Goal: Task Accomplishment & Management: Complete application form

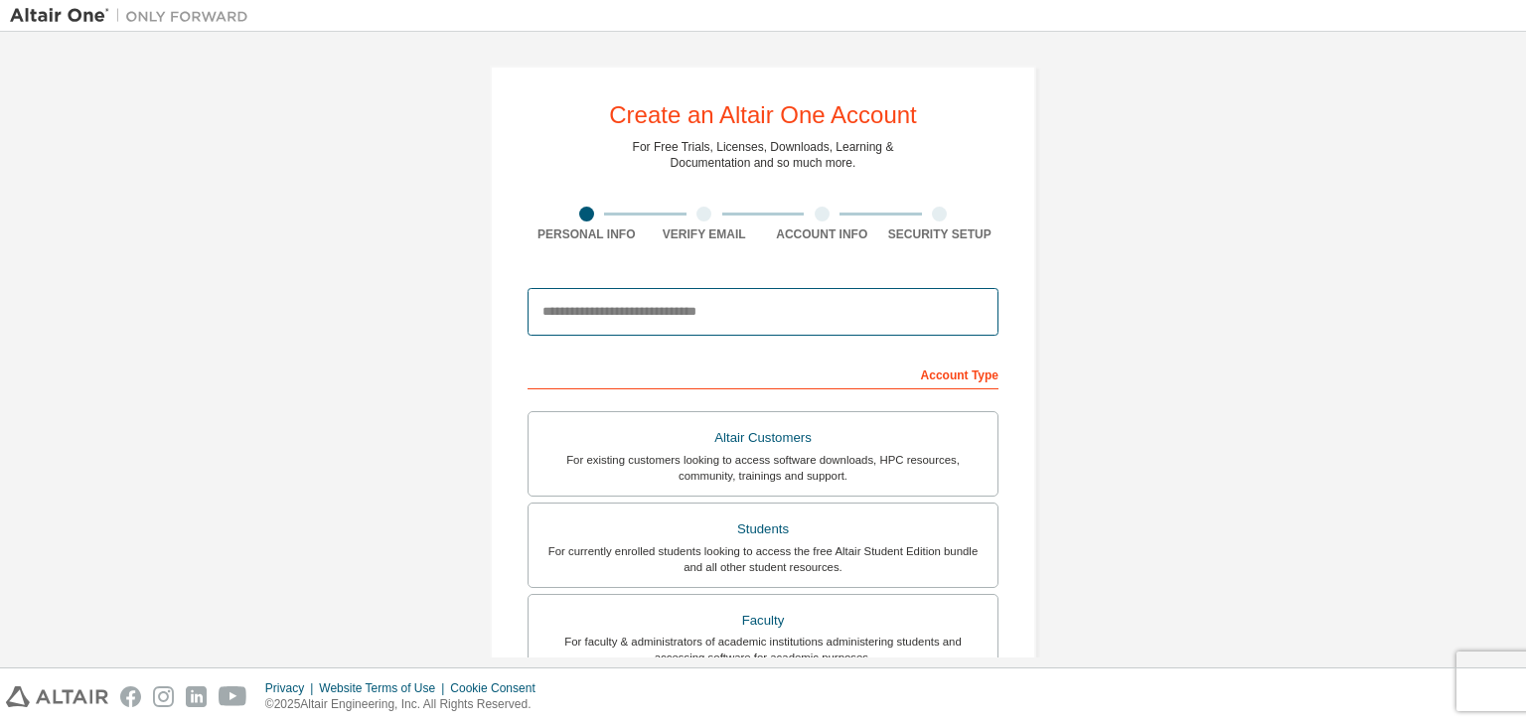
click at [829, 295] on input "email" at bounding box center [762, 312] width 471 height 48
type input "**********"
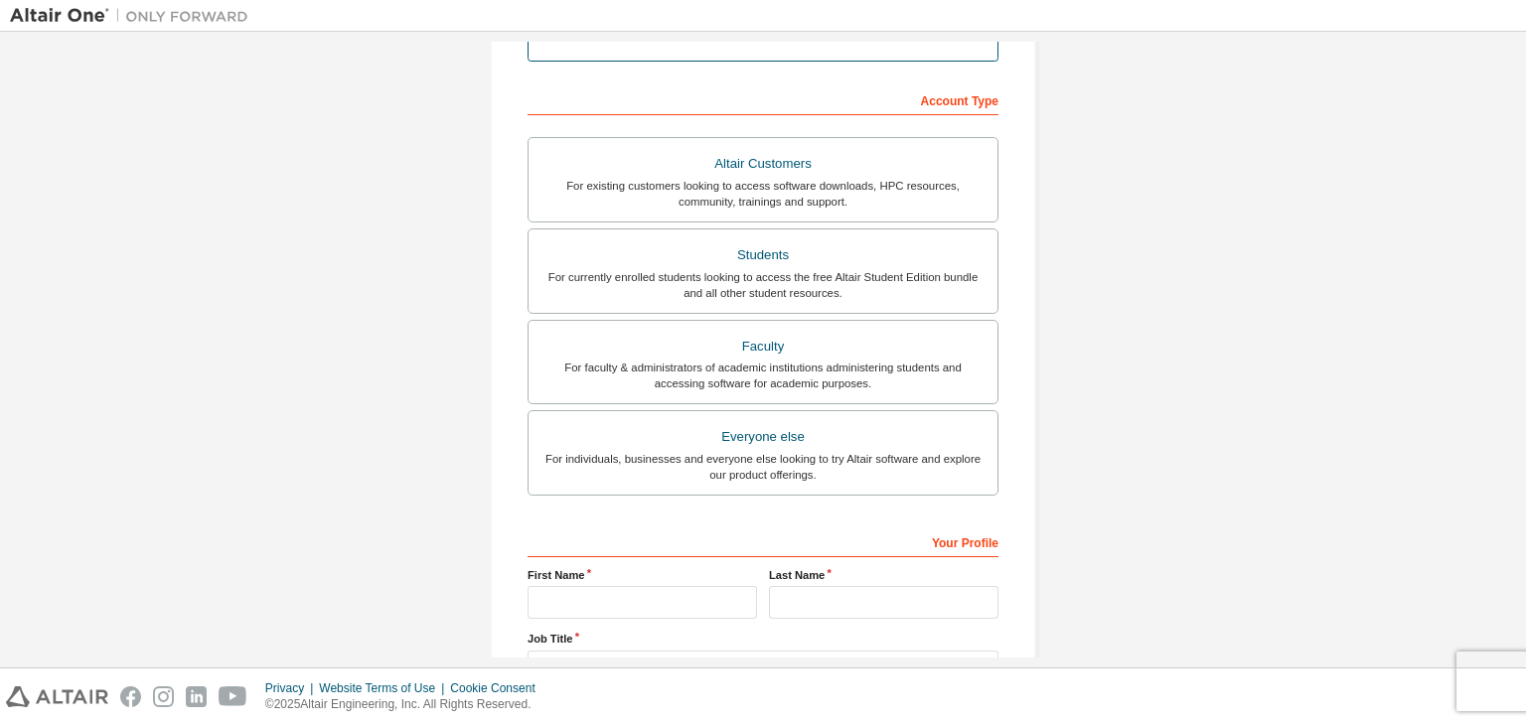
scroll to position [313, 0]
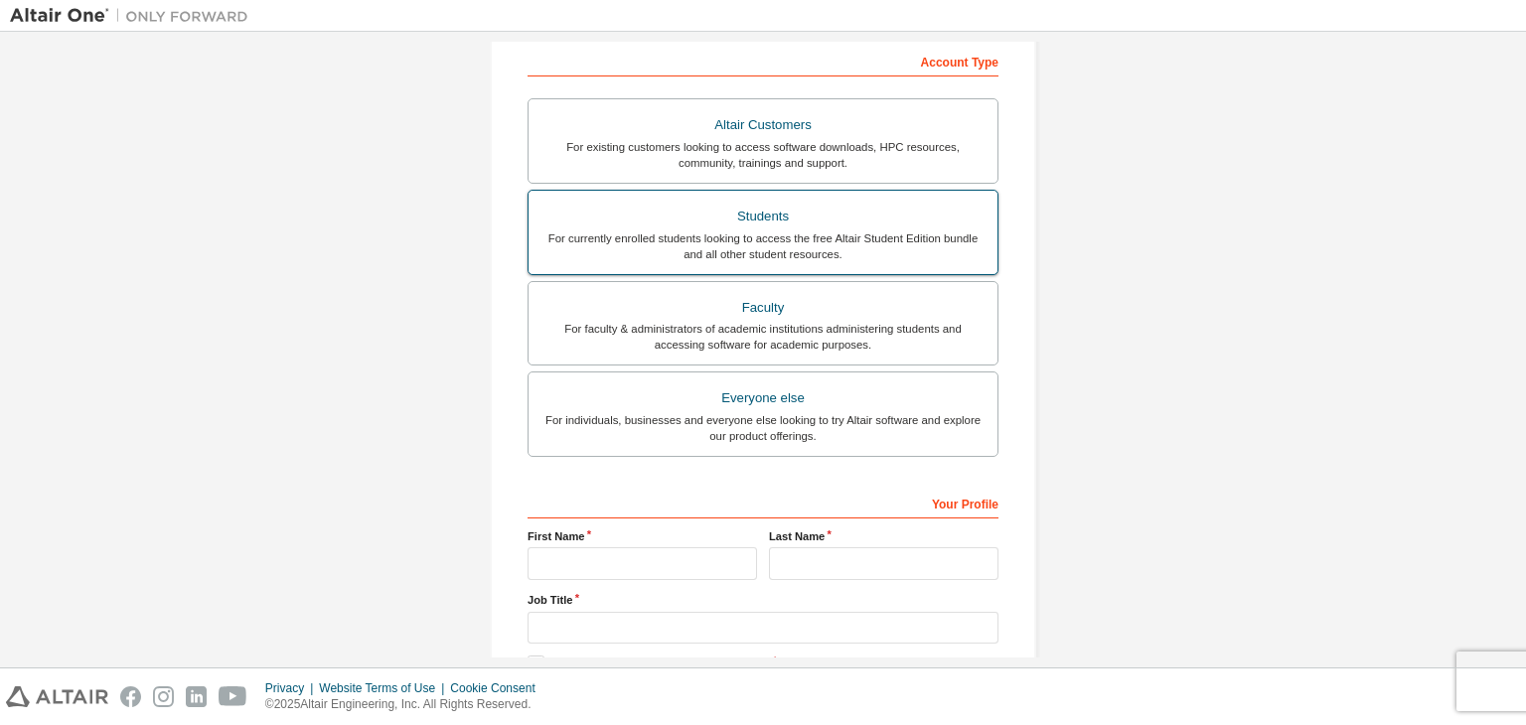
click at [797, 237] on div "For currently enrolled students looking to access the free Altair Student Editi…" at bounding box center [762, 246] width 445 height 32
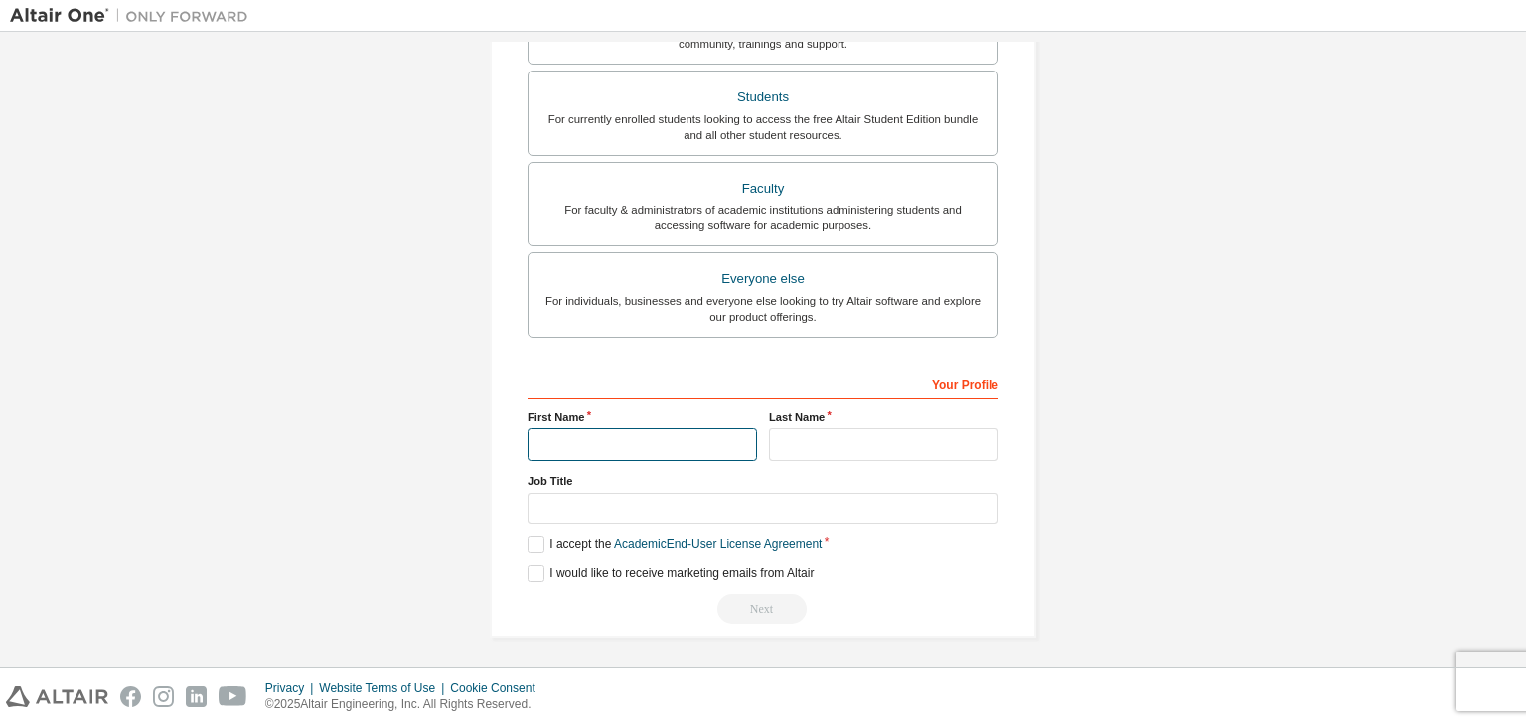
click at [711, 445] on input "text" at bounding box center [641, 444] width 229 height 33
type input "**********"
click at [833, 442] on input "text" at bounding box center [883, 444] width 229 height 33
type input "*****"
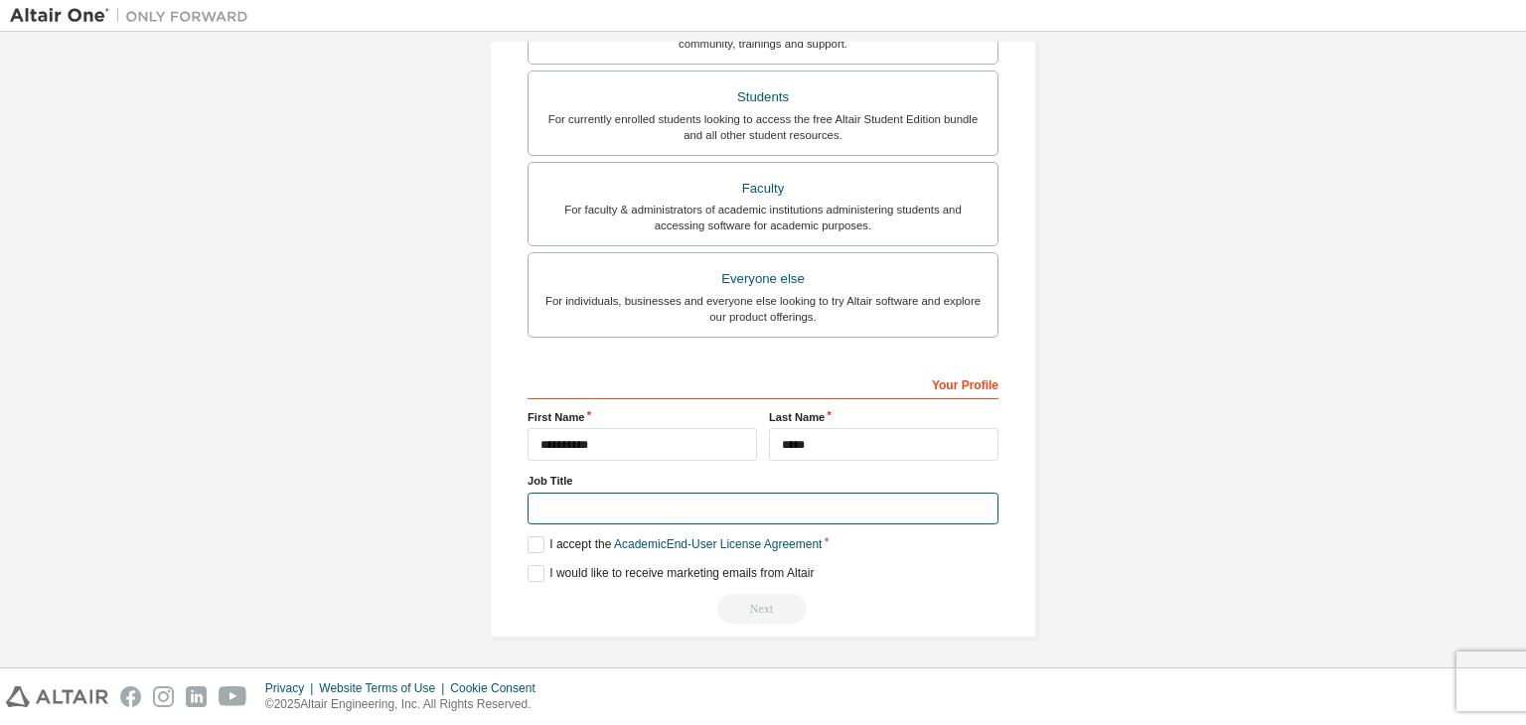
click at [830, 510] on input "text" at bounding box center [762, 509] width 471 height 33
type input "*******"
click at [534, 540] on label "I accept the Academic End-User License Agreement" at bounding box center [674, 544] width 294 height 17
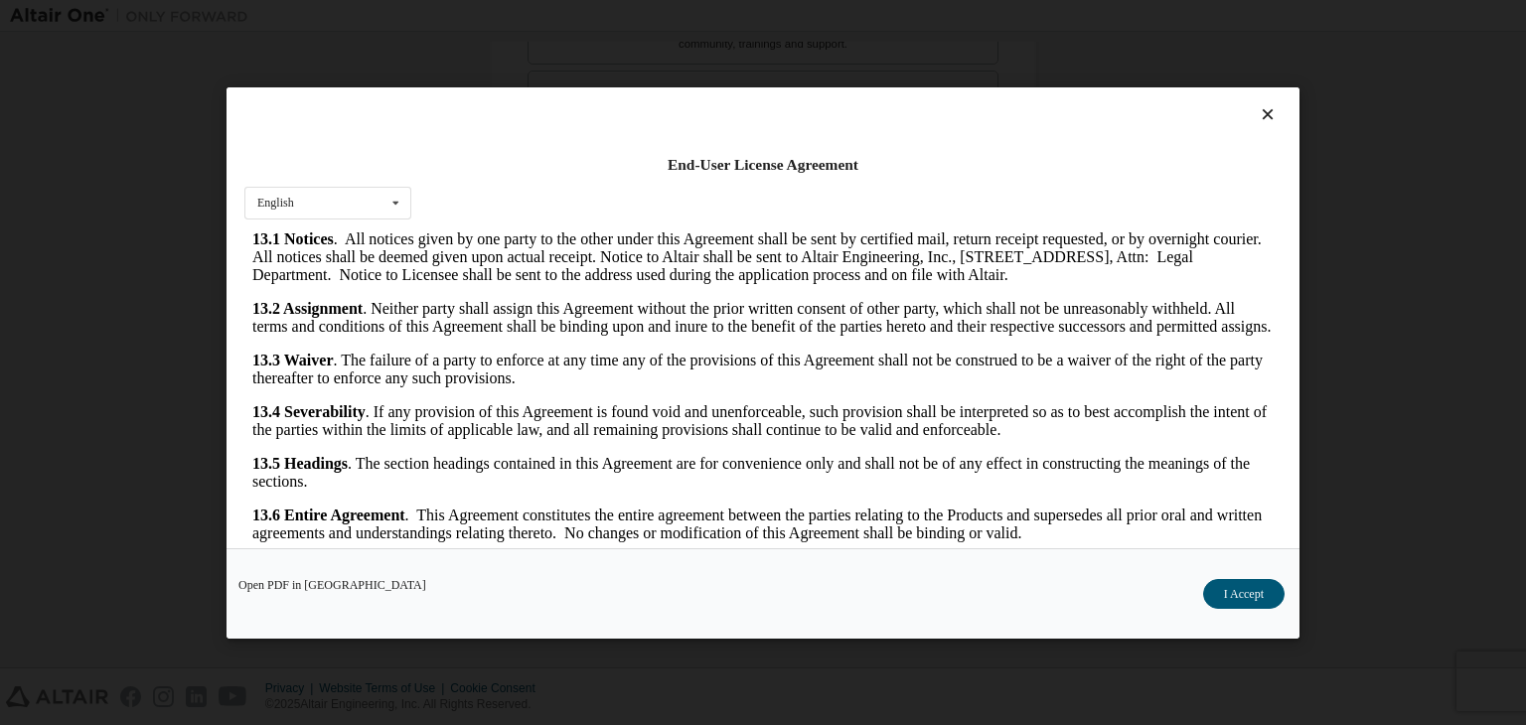
scroll to position [3319, 0]
click at [1258, 109] on icon at bounding box center [1268, 114] width 21 height 18
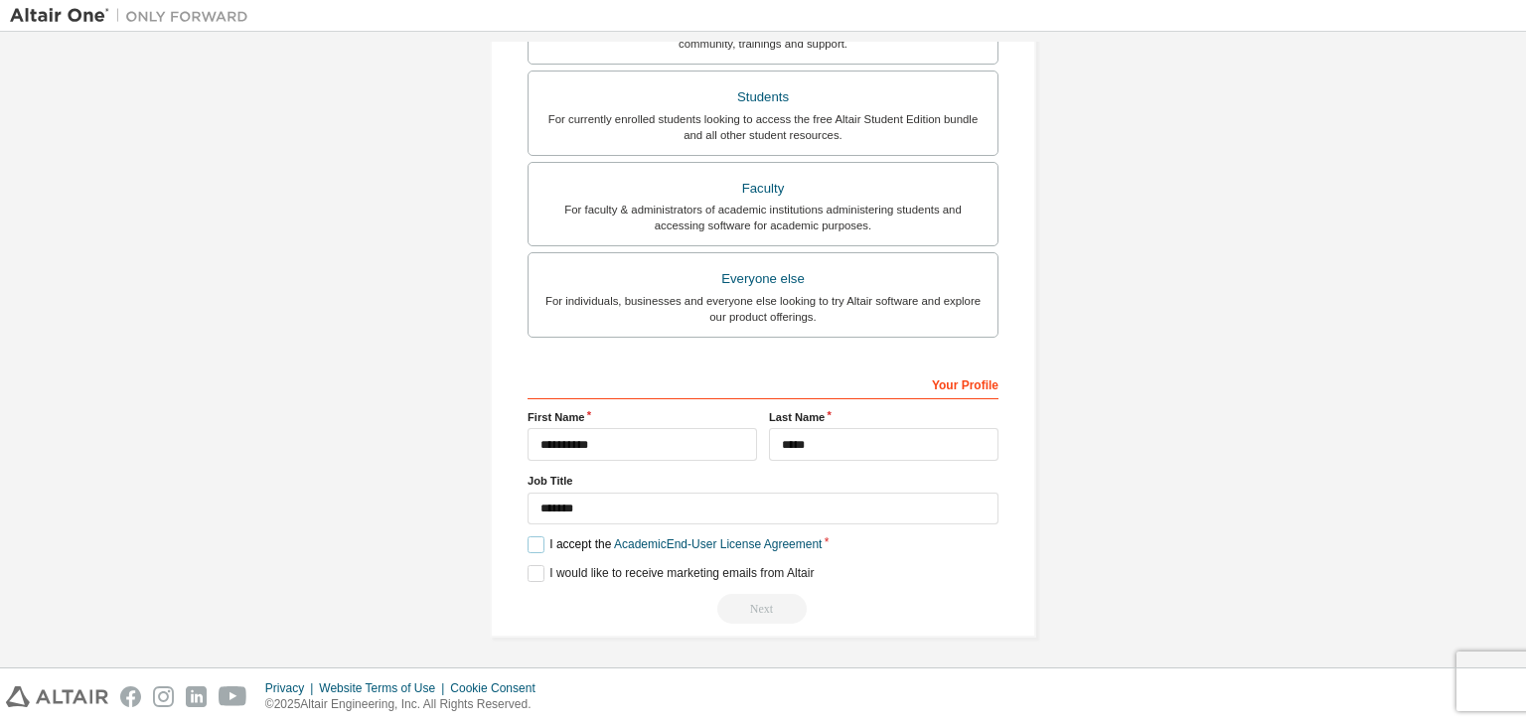
click at [534, 545] on label "I accept the Academic End-User License Agreement" at bounding box center [674, 544] width 294 height 17
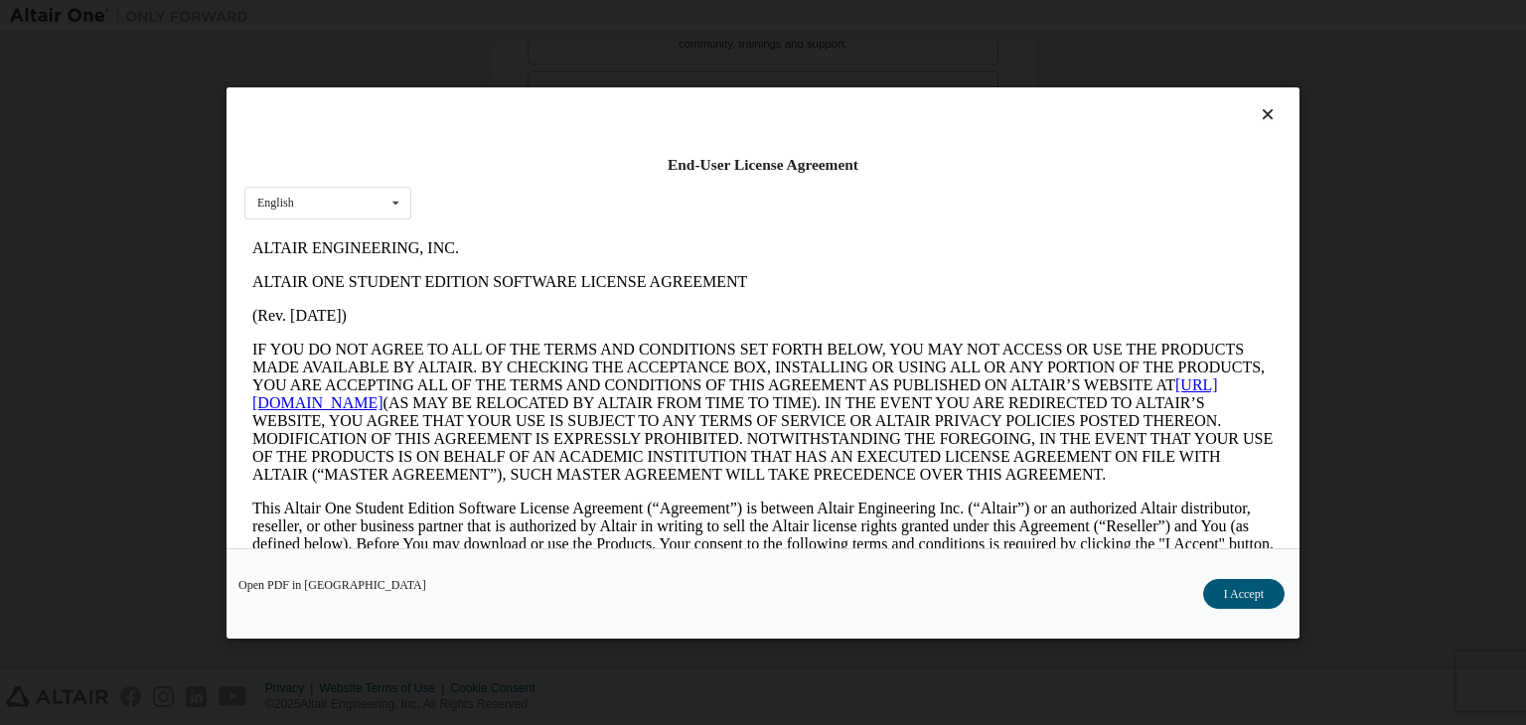
scroll to position [0, 0]
click at [1257, 591] on button "I Accept" at bounding box center [1243, 594] width 81 height 30
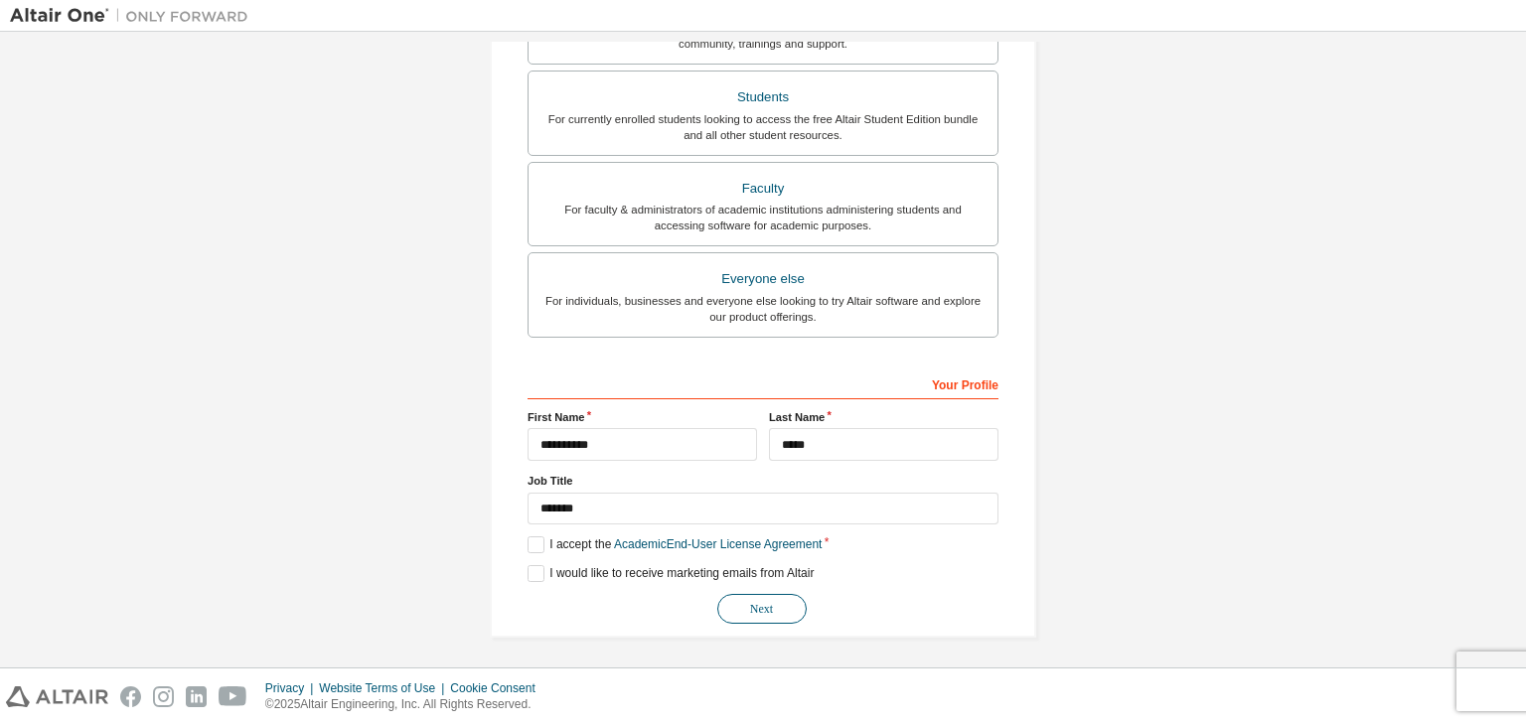
click at [785, 608] on button "Next" at bounding box center [761, 609] width 89 height 30
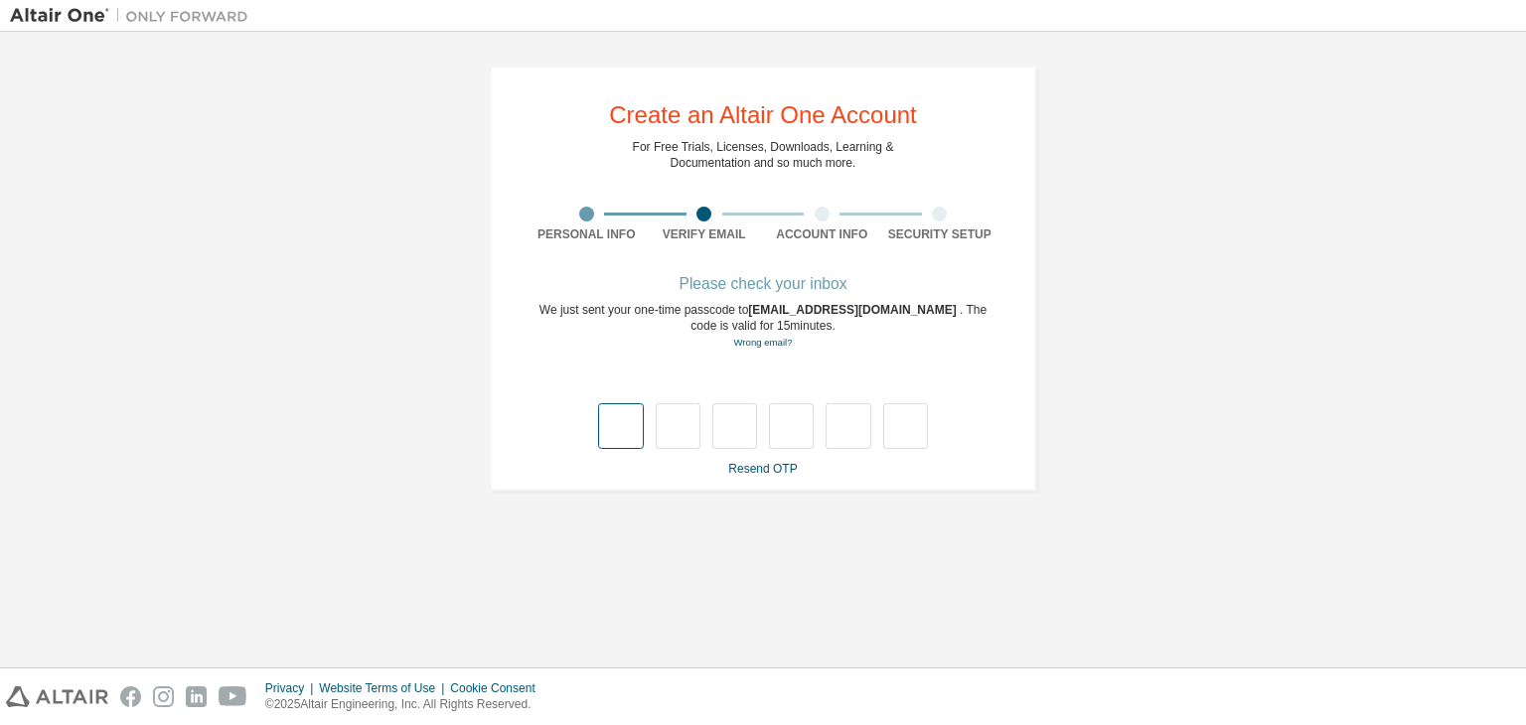
click at [628, 434] on input "text" at bounding box center [620, 426] width 45 height 46
type input "*"
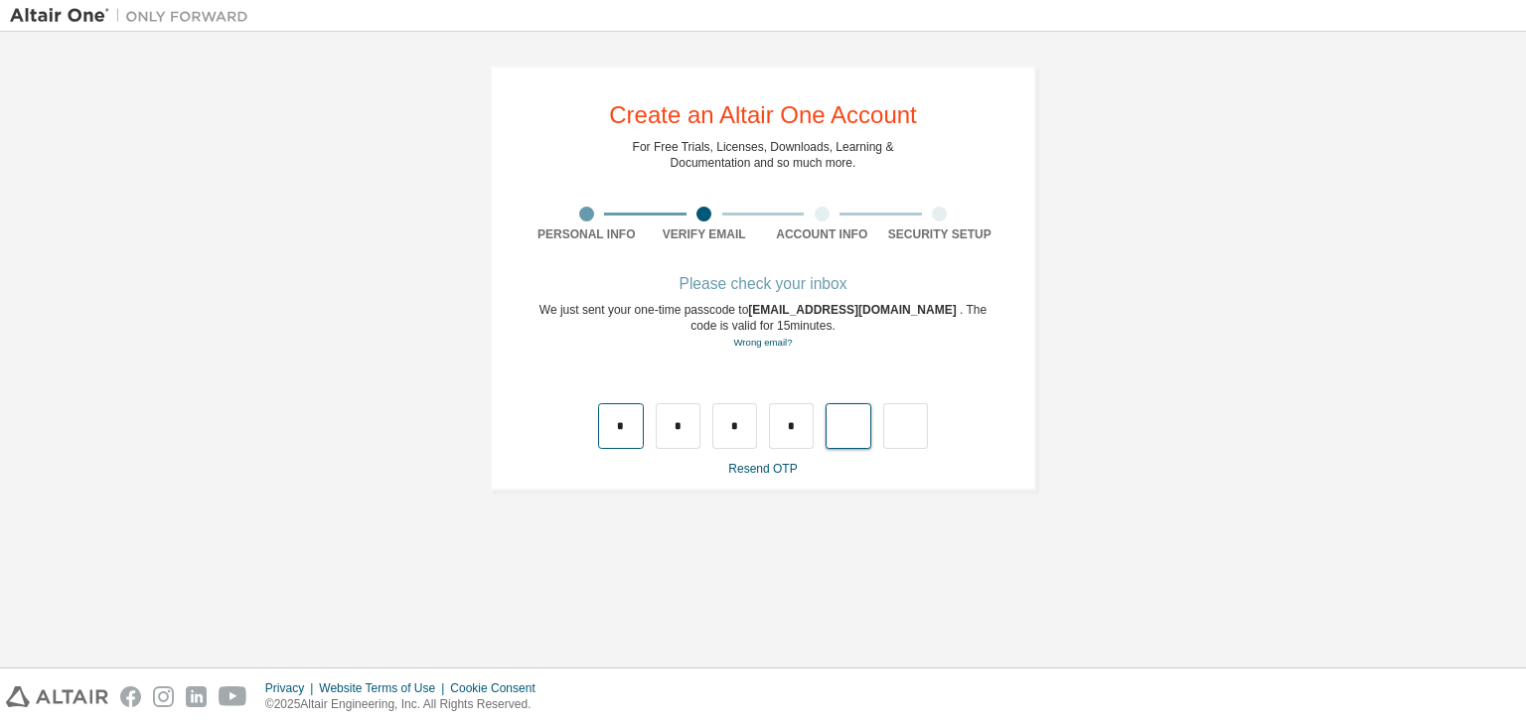
type input "*"
click at [627, 423] on input "*" at bounding box center [620, 426] width 45 height 46
click at [697, 431] on input "*" at bounding box center [678, 426] width 45 height 46
click at [739, 429] on input "*" at bounding box center [734, 426] width 45 height 46
click at [797, 428] on input "*" at bounding box center [791, 426] width 45 height 46
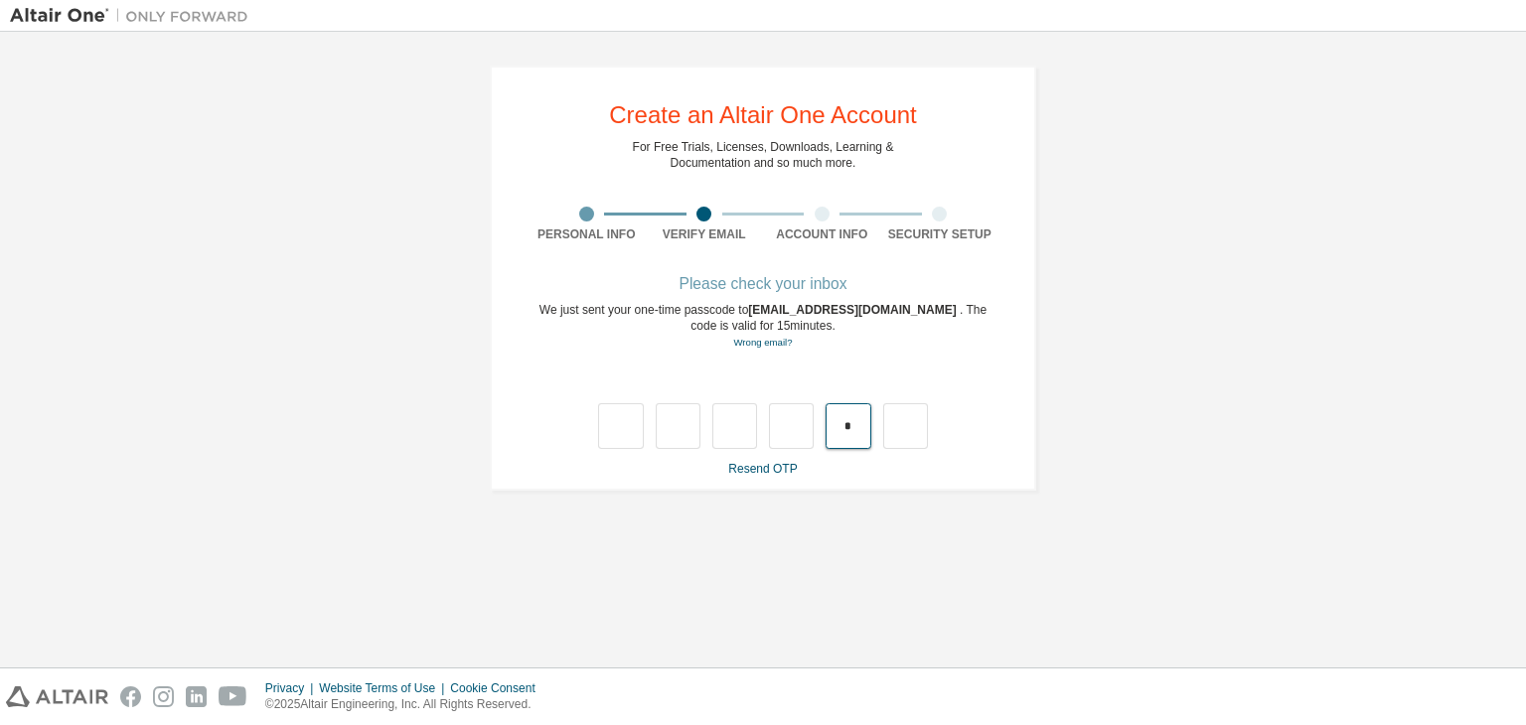
click at [851, 433] on input "*" at bounding box center [847, 426] width 45 height 46
click at [592, 434] on div at bounding box center [762, 406] width 471 height 86
click at [610, 434] on input "text" at bounding box center [620, 426] width 45 height 46
type input "*"
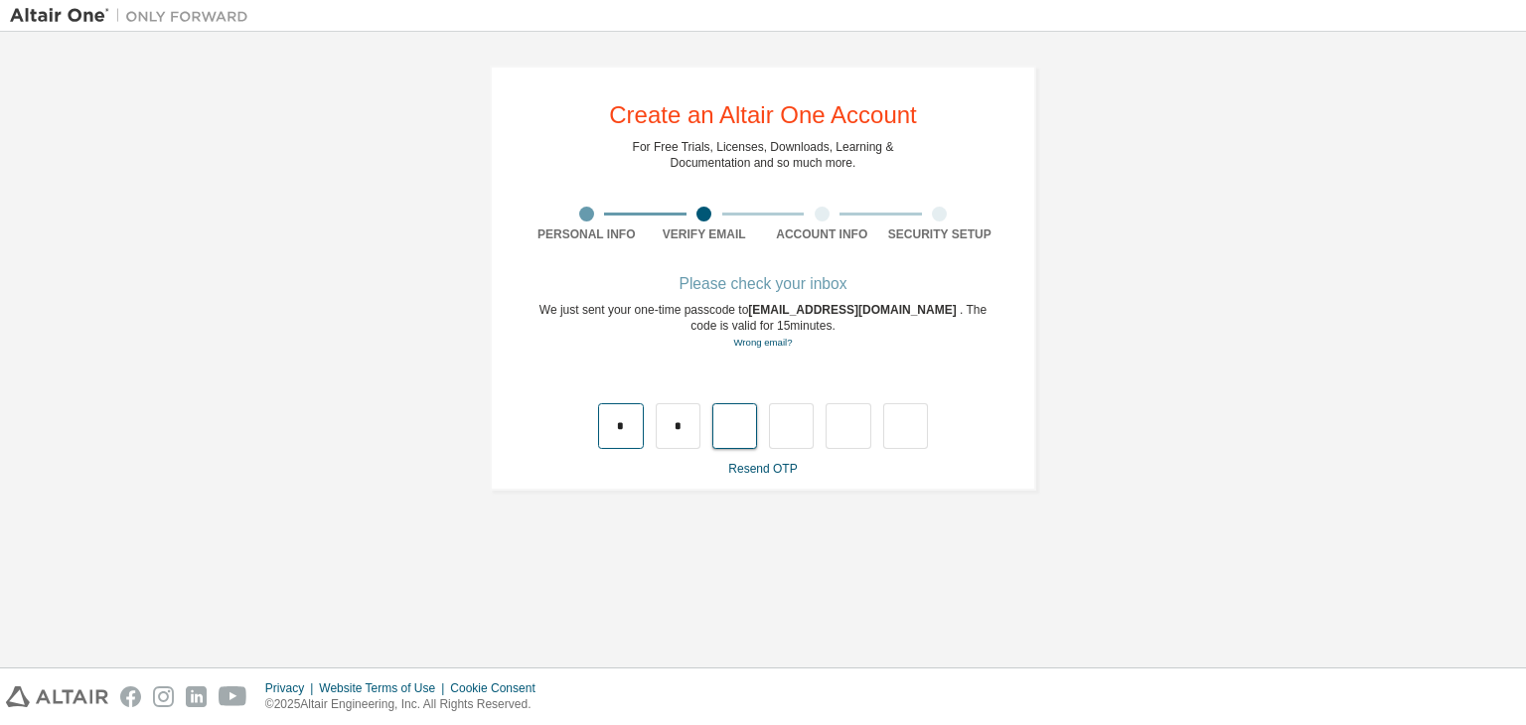
type input "*"
